Goal: Task Accomplishment & Management: Manage account settings

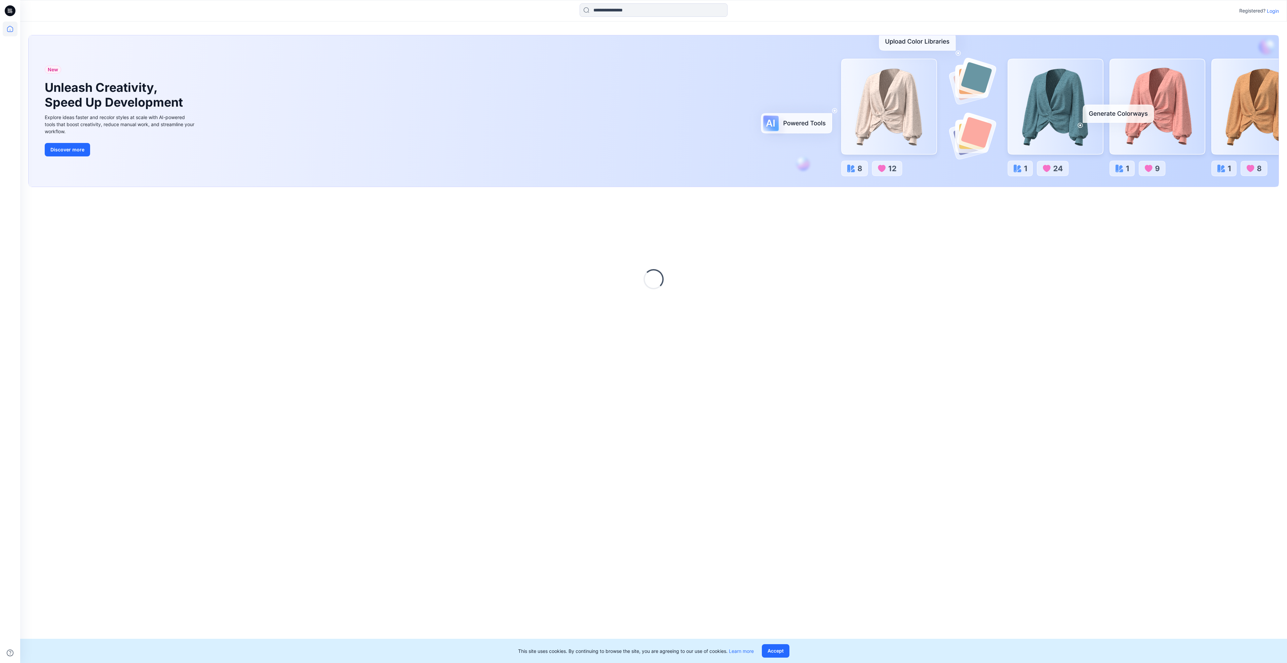
click at [1271, 11] on p "Login" at bounding box center [1273, 10] width 12 height 7
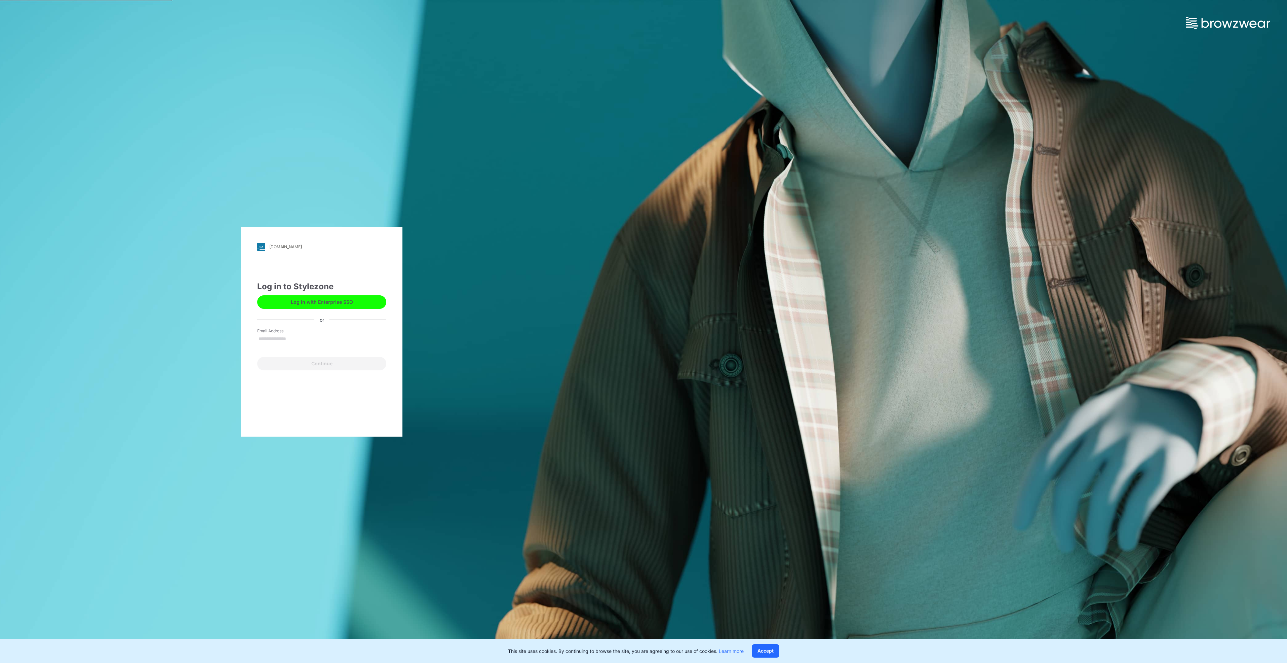
click at [274, 335] on input "Email Address" at bounding box center [321, 339] width 129 height 10
type input "**********"
click at [311, 366] on button "Continue" at bounding box center [321, 363] width 129 height 13
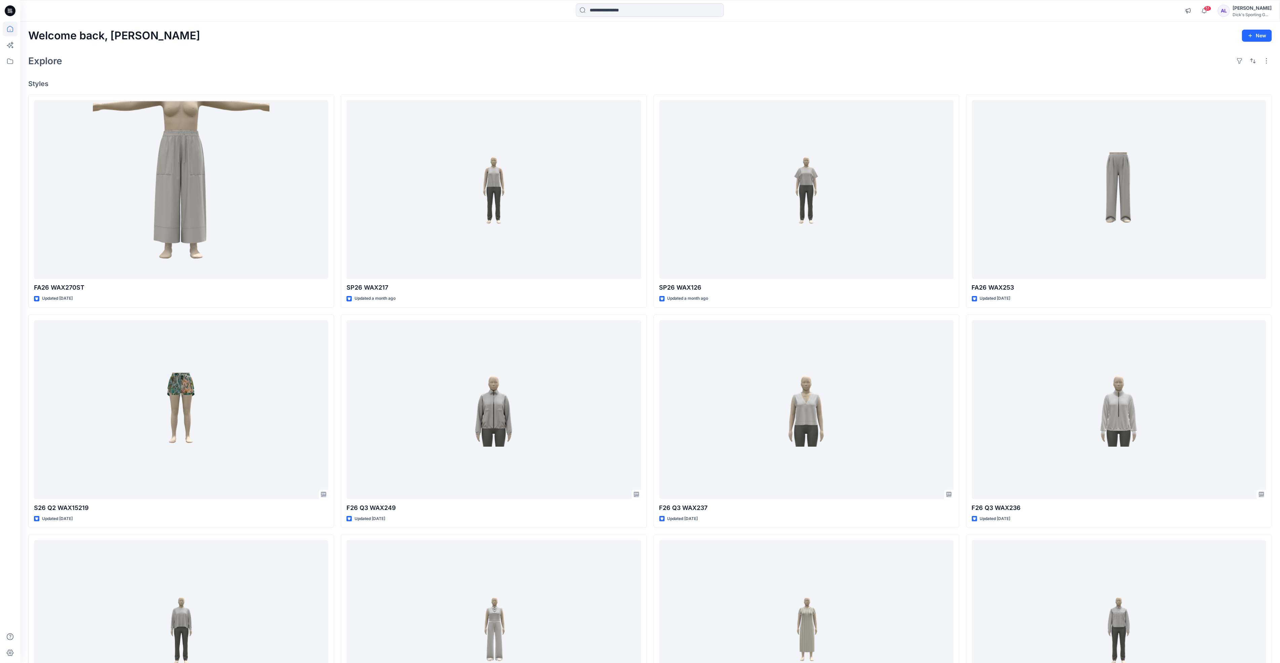
click at [11, 11] on icon at bounding box center [10, 10] width 11 height 11
click at [9, 30] on icon at bounding box center [10, 29] width 15 height 15
click at [10, 61] on icon at bounding box center [10, 61] width 15 height 15
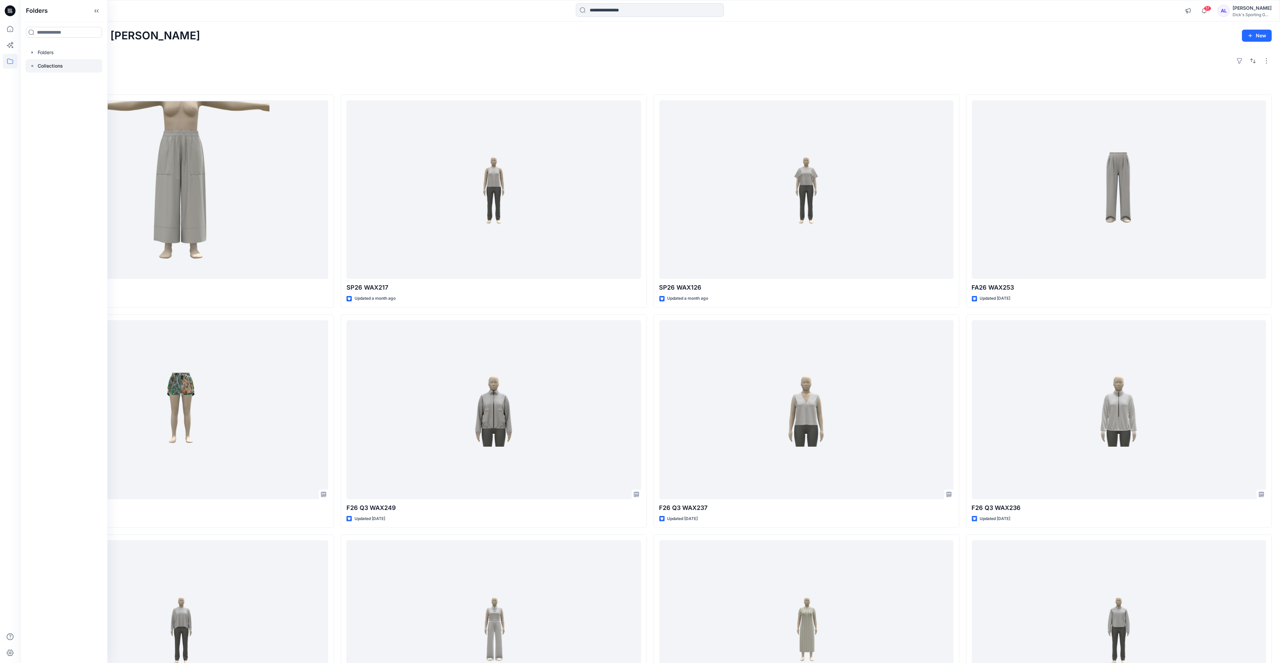
click at [57, 67] on p "Collections" at bounding box center [50, 66] width 25 height 8
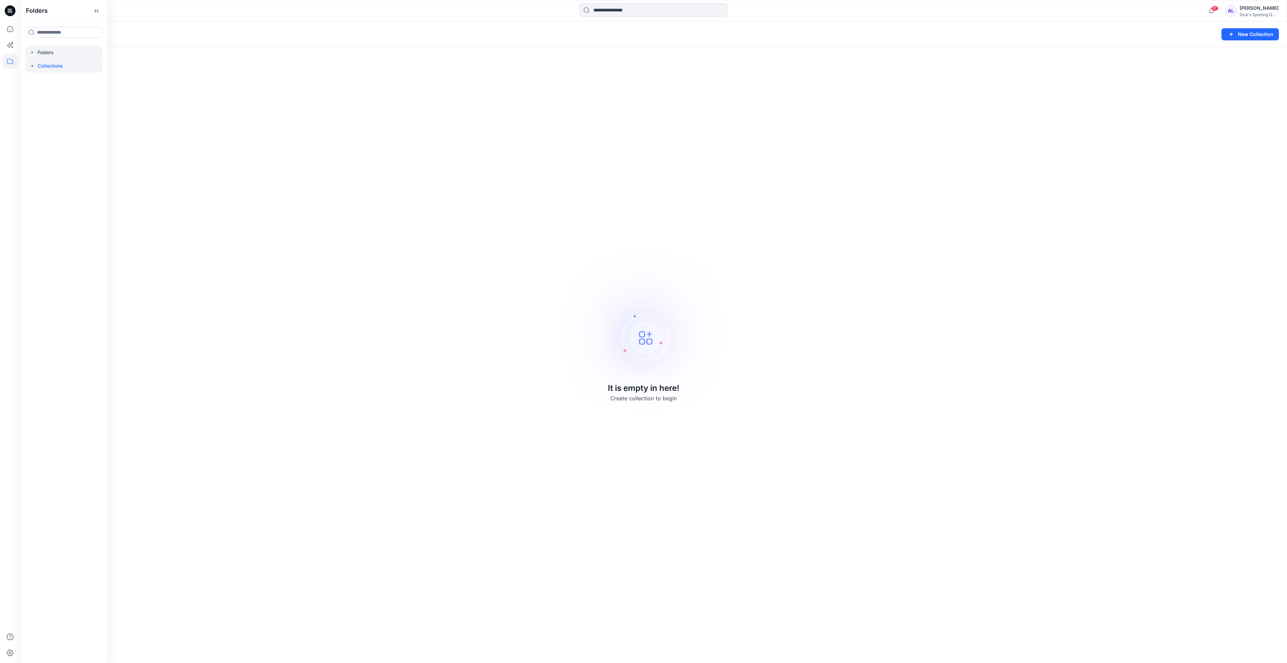
click at [51, 52] on div at bounding box center [64, 52] width 77 height 13
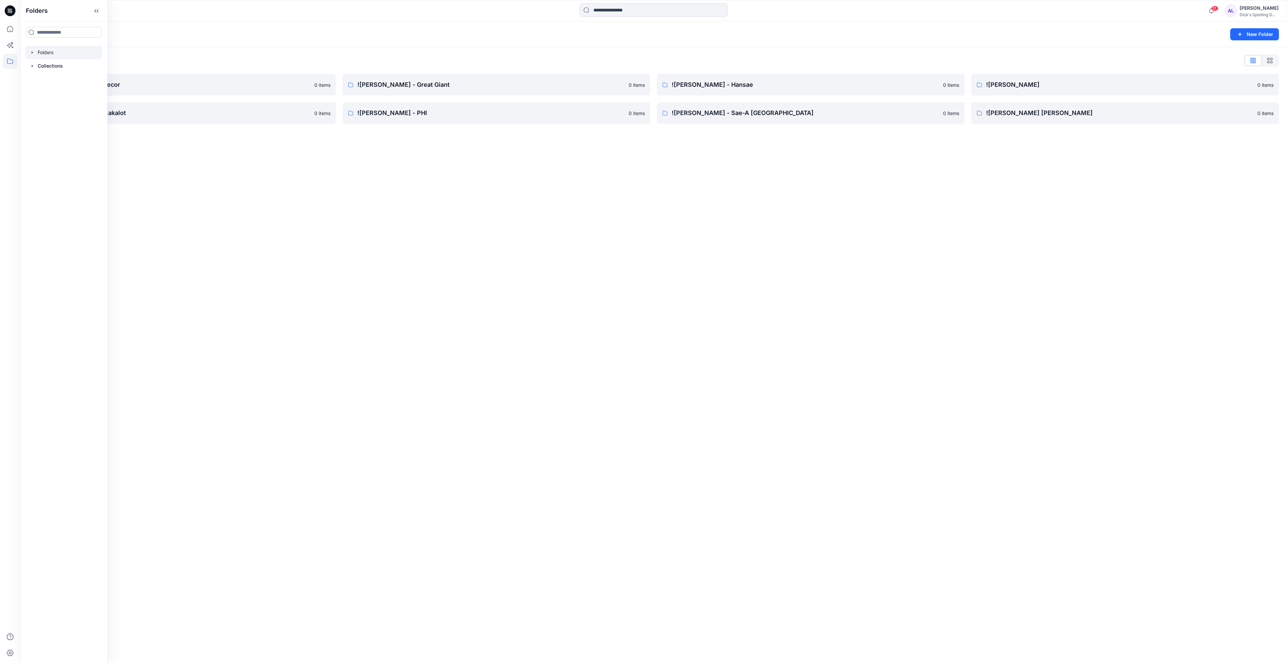
click at [440, 167] on div "Folders New Folder Folders List !CALIA - Decor 0 items !CALIA - Makalot 0 items…" at bounding box center [653, 342] width 1267 height 641
